Goal: Information Seeking & Learning: Learn about a topic

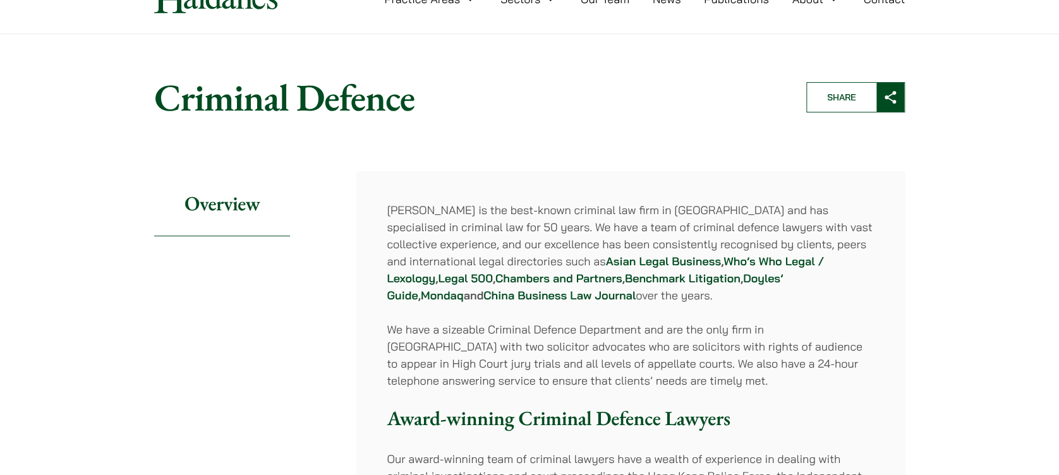
scroll to position [168, 0]
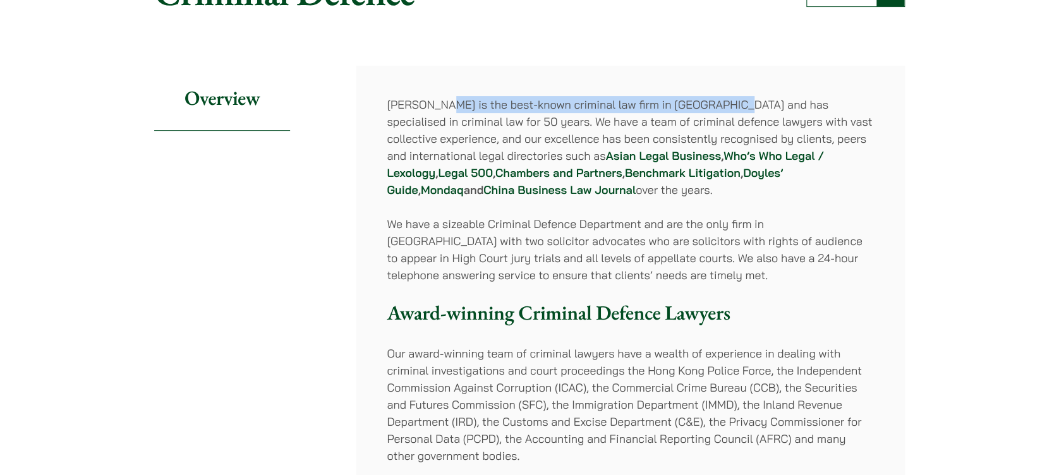
drag, startPoint x: 442, startPoint y: 102, endPoint x: 733, endPoint y: 107, distance: 291.3
click at [733, 107] on p "[PERSON_NAME] is the best-known criminal law firm in [GEOGRAPHIC_DATA] and has …" at bounding box center [631, 147] width 488 height 102
drag, startPoint x: 733, startPoint y: 107, endPoint x: 687, endPoint y: 107, distance: 45.5
click at [687, 107] on p "[PERSON_NAME] is the best-known criminal law firm in [GEOGRAPHIC_DATA] and has …" at bounding box center [631, 147] width 488 height 102
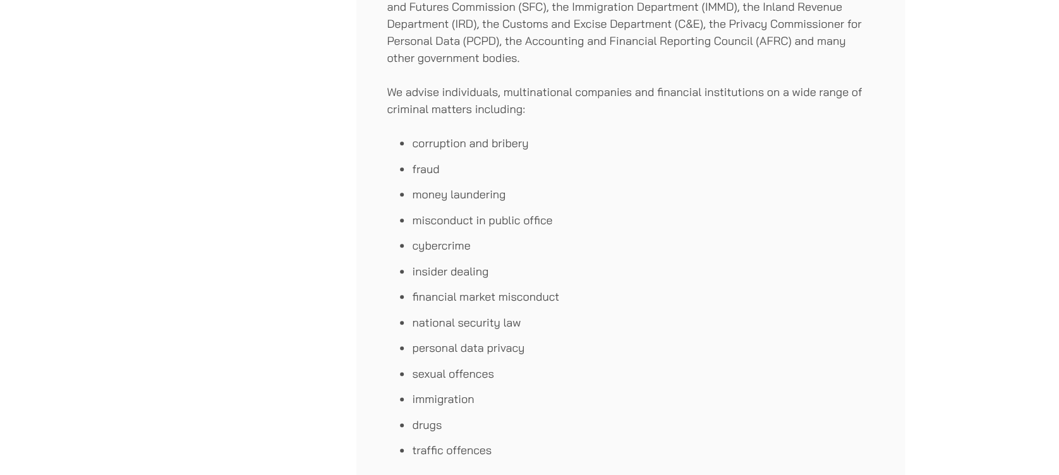
scroll to position [505, 0]
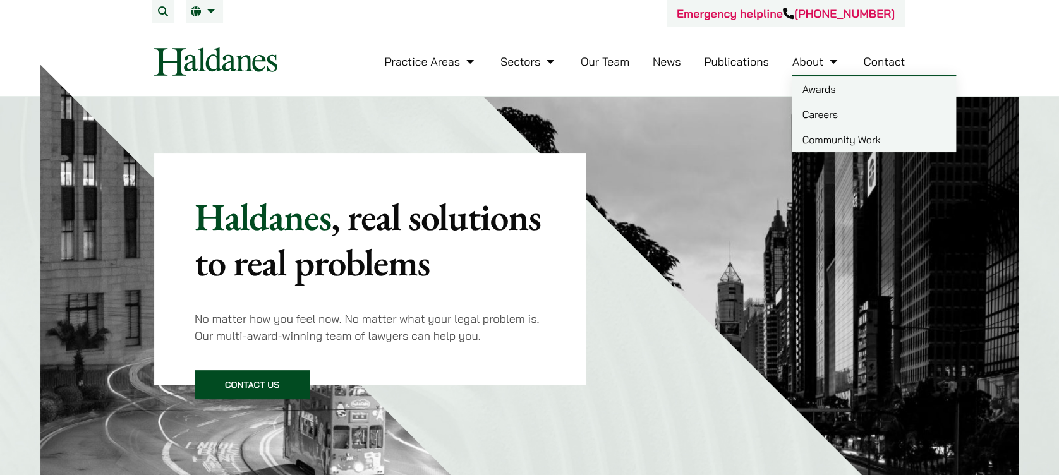
click at [828, 121] on link "Careers" at bounding box center [874, 114] width 164 height 25
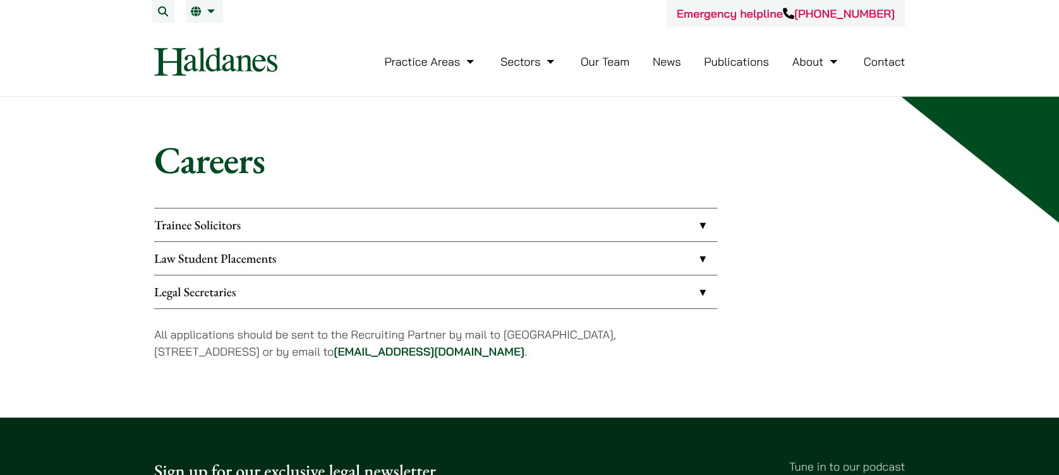
click at [222, 257] on link "Law Student Placements" at bounding box center [435, 258] width 563 height 33
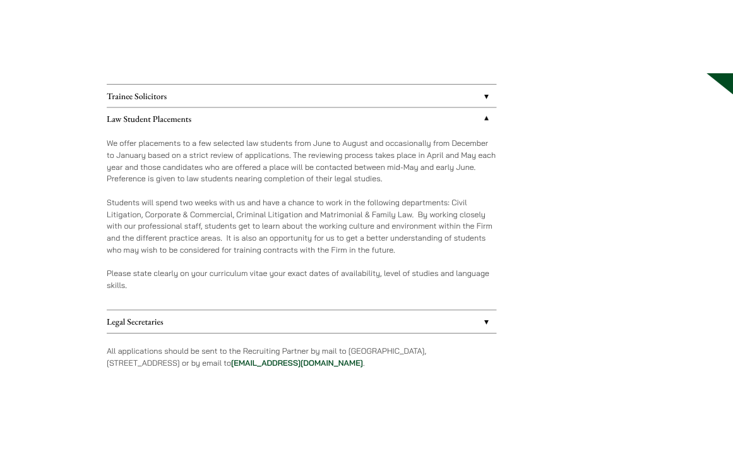
scroll to position [168, 0]
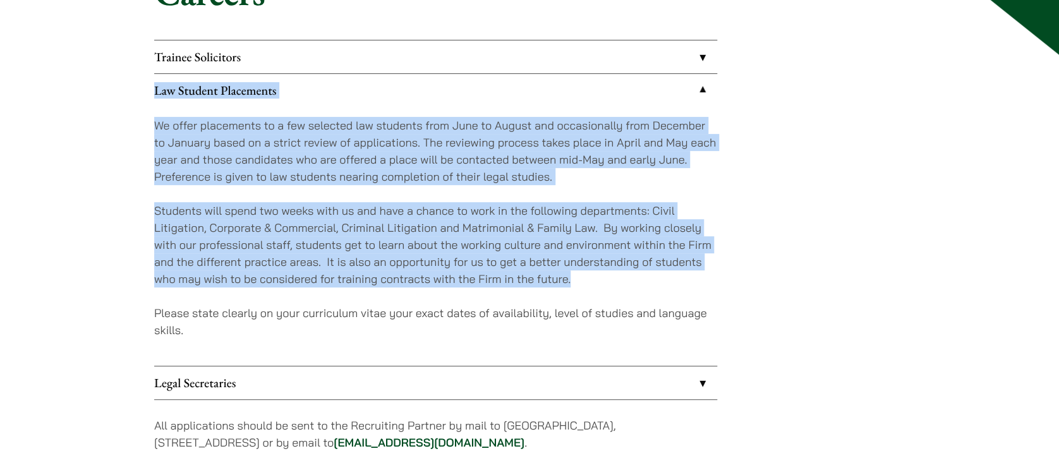
drag, startPoint x: 599, startPoint y: 282, endPoint x: 155, endPoint y: 92, distance: 483.1
click at [155, 92] on li "Law Student Placements We offer placements to a few selected law students from …" at bounding box center [435, 219] width 563 height 292
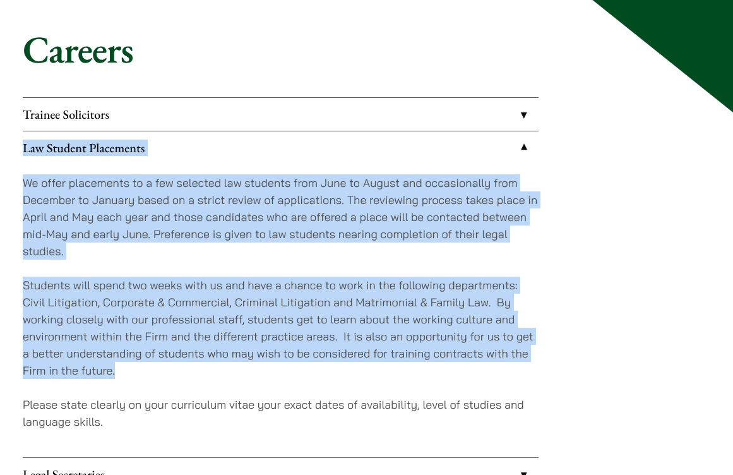
scroll to position [84, 0]
